Goal: Information Seeking & Learning: Stay updated

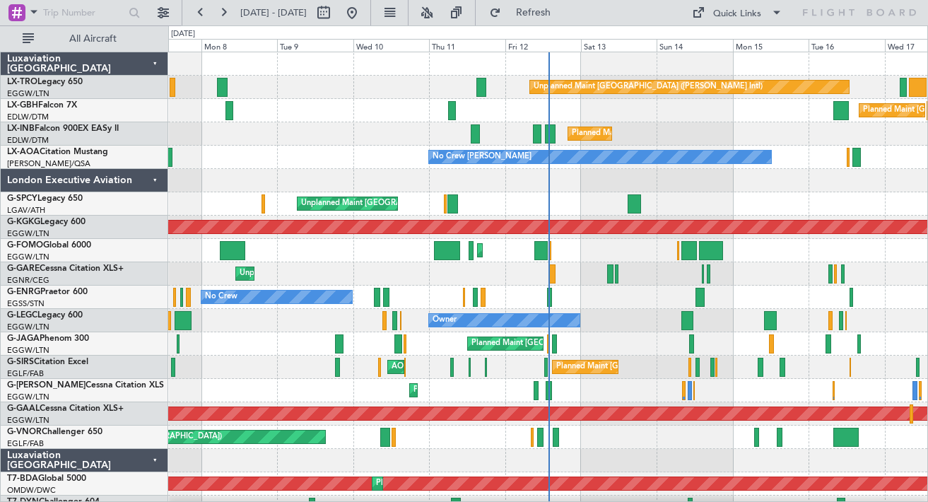
click at [155, 182] on div "London Executive Aviation" at bounding box center [84, 180] width 167 height 23
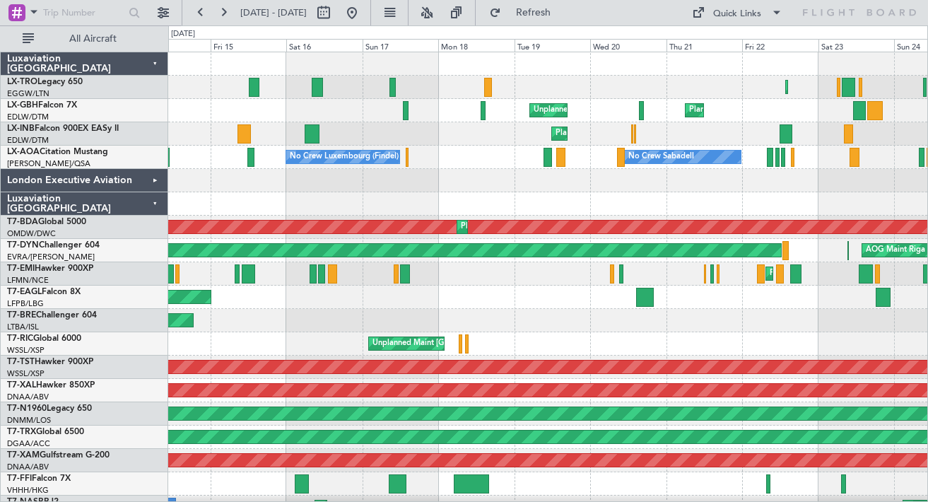
click at [523, 206] on div at bounding box center [547, 203] width 759 height 23
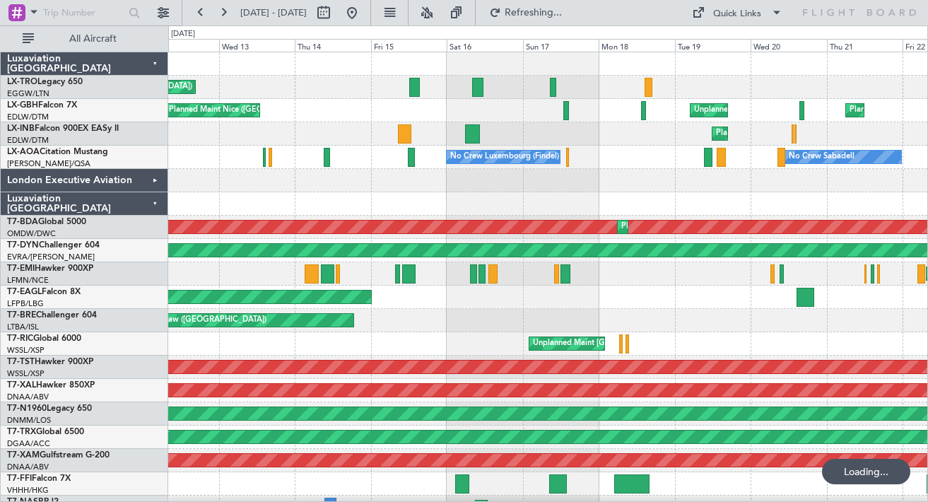
click at [386, 194] on div at bounding box center [547, 203] width 759 height 23
click at [160, 206] on div "Luxaviation [GEOGRAPHIC_DATA]" at bounding box center [84, 203] width 167 height 23
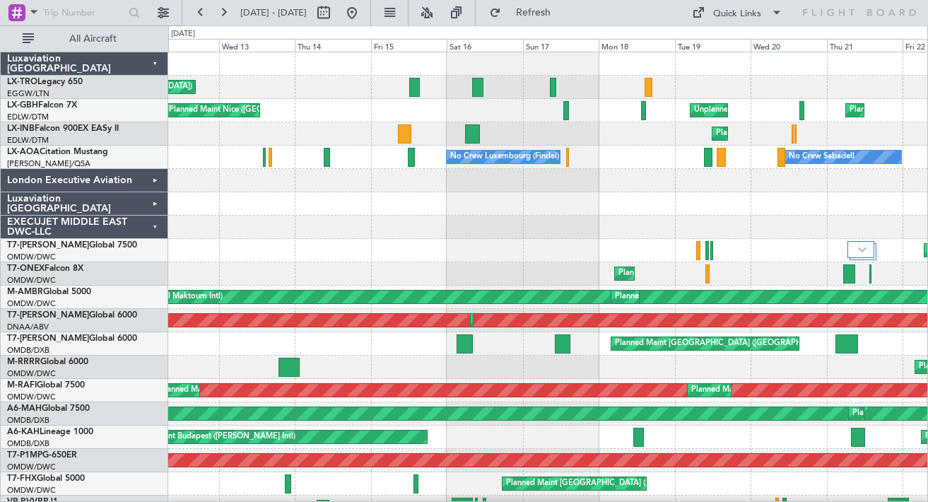
click at [155, 230] on div "EXECUJET MIDDLE EAST DWC-LLC" at bounding box center [84, 226] width 167 height 23
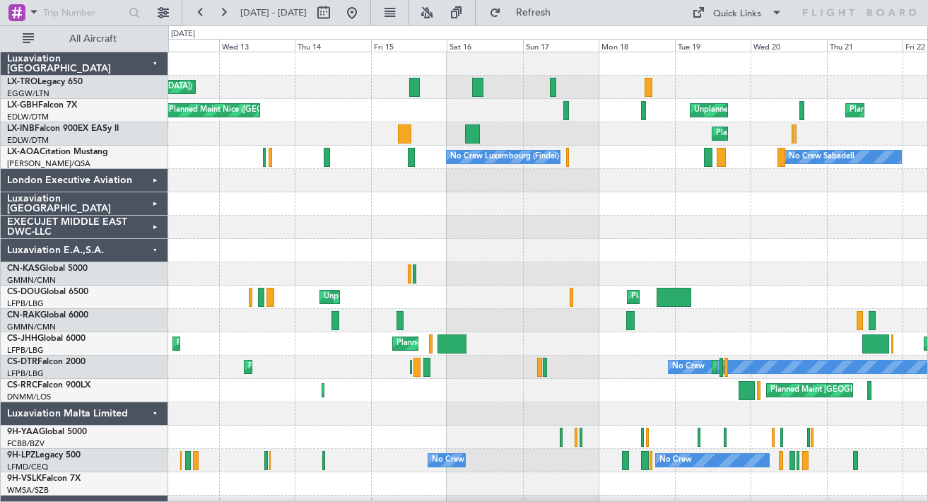
click at [156, 252] on div "Luxaviation E.A.,S.A." at bounding box center [84, 250] width 167 height 23
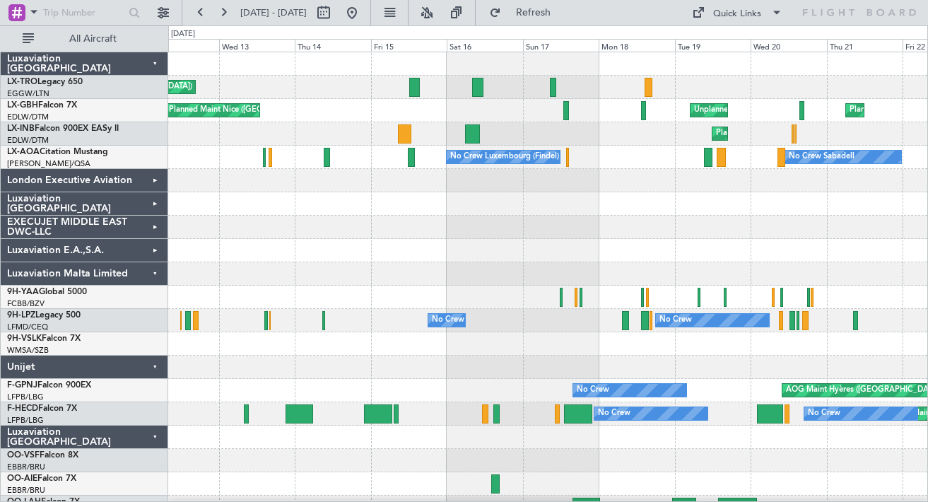
click at [155, 278] on div "Luxaviation Malta Limited" at bounding box center [84, 273] width 167 height 23
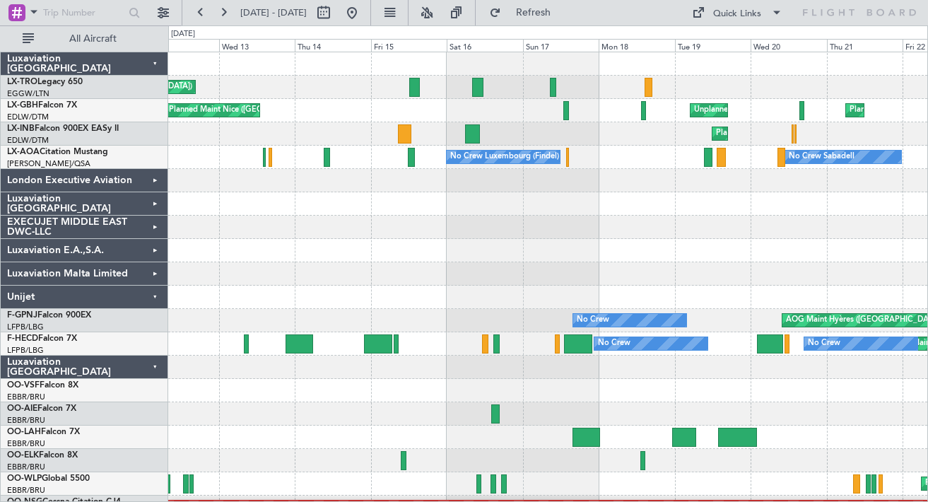
click at [155, 305] on div "Unijet" at bounding box center [84, 296] width 167 height 23
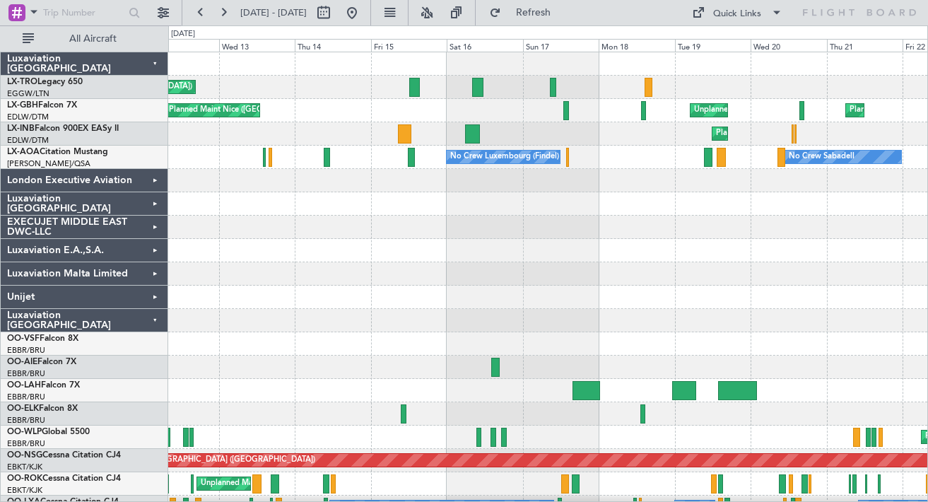
click at [157, 318] on div "Luxaviation [GEOGRAPHIC_DATA]" at bounding box center [84, 320] width 167 height 23
